Goal: Go to known website: Go to known website

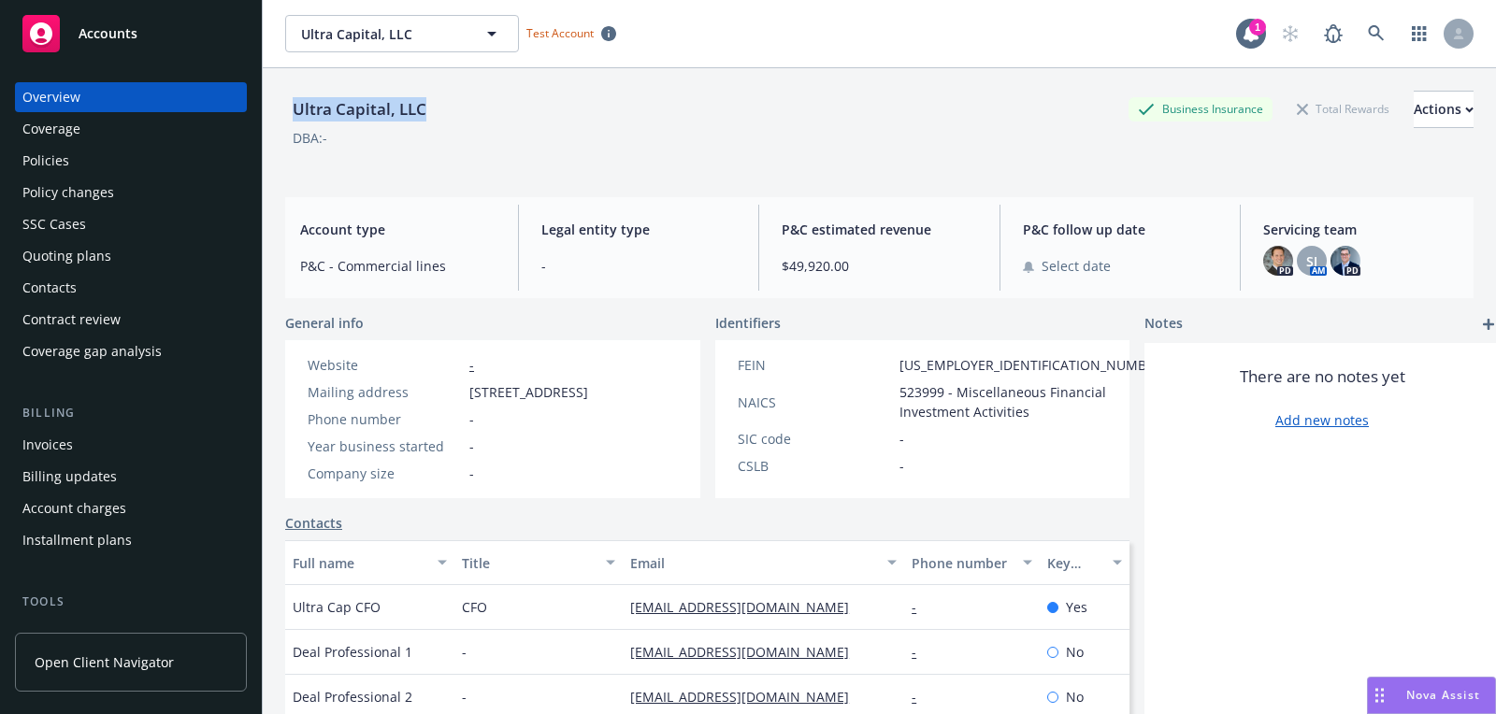
drag, startPoint x: 440, startPoint y: 117, endPoint x: 283, endPoint y: 115, distance: 157.1
click at [283, 115] on div "Ultra Capital, LLC Business Insurance Total Rewards Actions DBA: - Account type…" at bounding box center [879, 425] width 1233 height 714
click at [412, 145] on div "DBA: -" at bounding box center [879, 138] width 1188 height 20
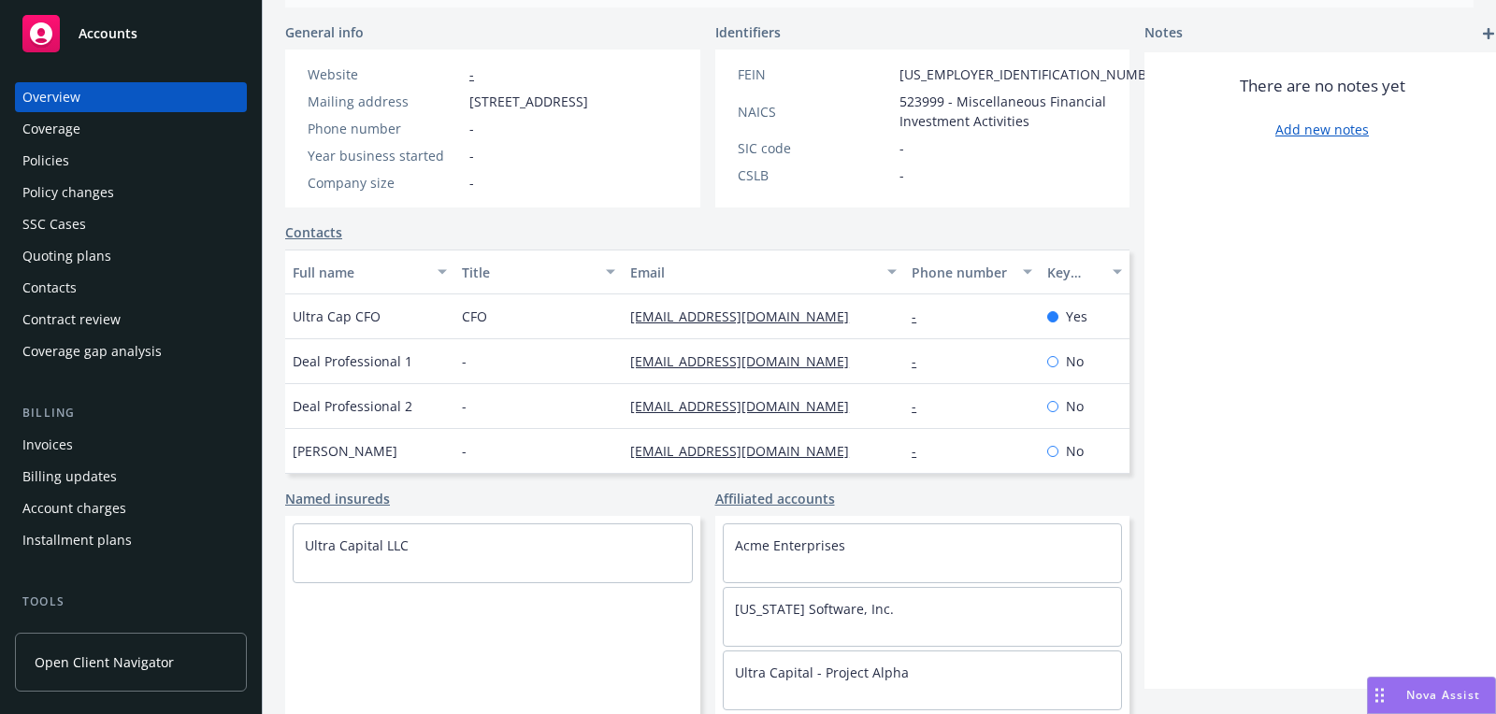
click at [200, 662] on link "Open Client Navigator" at bounding box center [131, 662] width 232 height 59
